Goal: Information Seeking & Learning: Learn about a topic

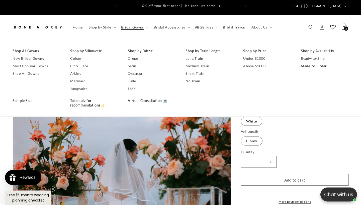
click at [318, 62] on link "Made-to-Order" at bounding box center [324, 66] width 48 height 8
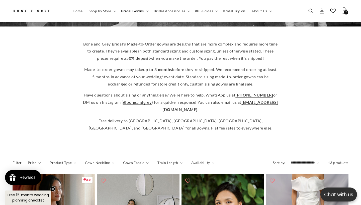
scroll to position [0, 122]
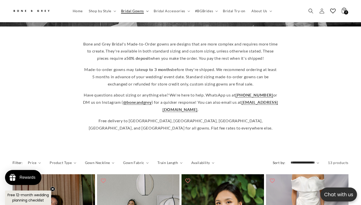
click at [146, 9] on summary "Bridal Gowns" at bounding box center [134, 11] width 33 height 11
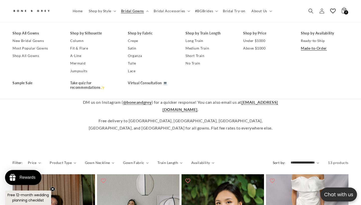
scroll to position [0, 243]
click at [79, 11] on span "Home" at bounding box center [78, 11] width 10 height 5
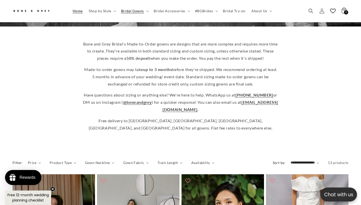
click at [79, 11] on span "Home" at bounding box center [78, 11] width 10 height 5
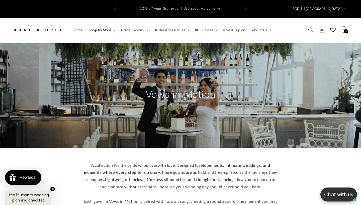
click at [312, 28] on use "Search" at bounding box center [310, 30] width 5 height 5
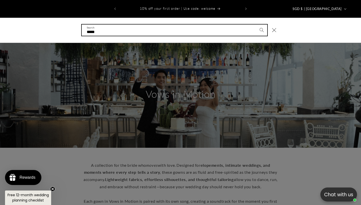
type input "****"
click at [261, 25] on button "Search" at bounding box center [261, 30] width 11 height 11
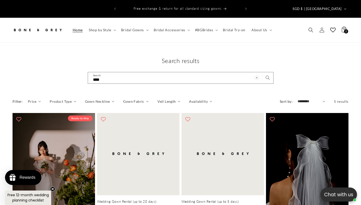
click at [76, 25] on link "Home" at bounding box center [78, 30] width 16 height 11
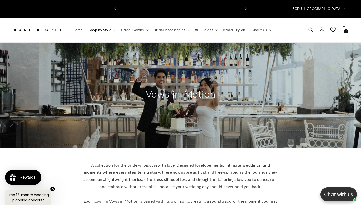
scroll to position [0, 122]
click at [100, 25] on summary "Shop by Style" at bounding box center [102, 30] width 32 height 11
click at [131, 28] on span "Bridal Gowns" at bounding box center [132, 30] width 23 height 5
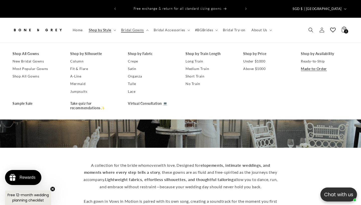
click at [302, 65] on link "Made-to-Order" at bounding box center [324, 69] width 48 height 8
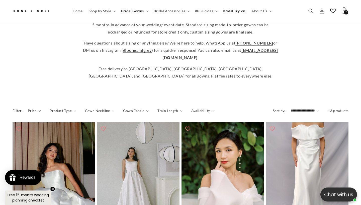
scroll to position [0, 122]
click at [239, 13] on span "Bridal Try-on" at bounding box center [234, 11] width 23 height 5
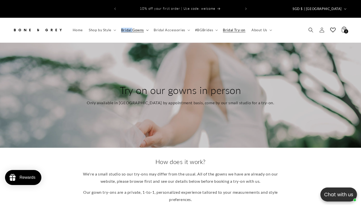
click at [132, 25] on summary "Bridal Gowns" at bounding box center [134, 30] width 33 height 11
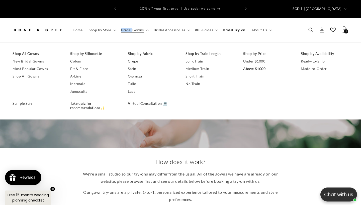
click at [255, 65] on link "Above $1000" at bounding box center [267, 69] width 48 height 8
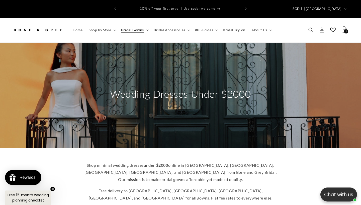
click at [136, 28] on span "Bridal Gowns" at bounding box center [132, 30] width 23 height 5
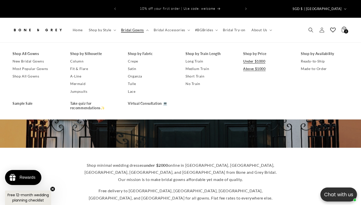
click at [251, 58] on link "Under $1000" at bounding box center [267, 62] width 48 height 8
